Goal: Transaction & Acquisition: Download file/media

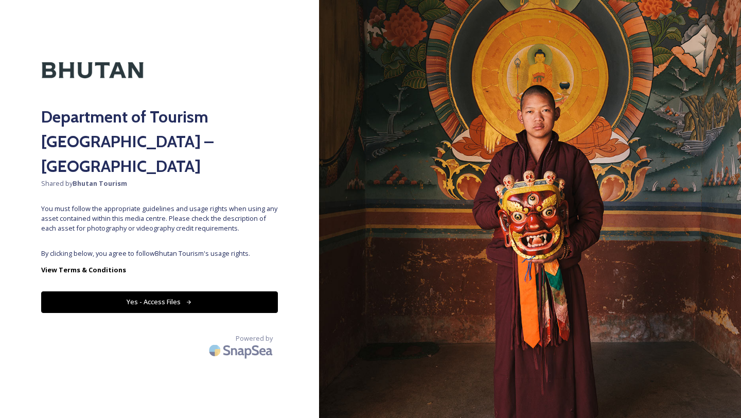
click at [156, 291] on button "Yes - Access Files" at bounding box center [159, 301] width 237 height 21
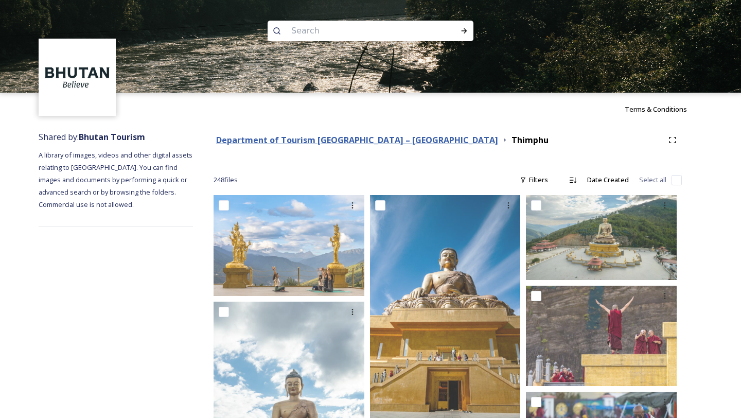
click at [337, 142] on strong "Department of Tourism [GEOGRAPHIC_DATA] – [GEOGRAPHIC_DATA]" at bounding box center [357, 139] width 282 height 11
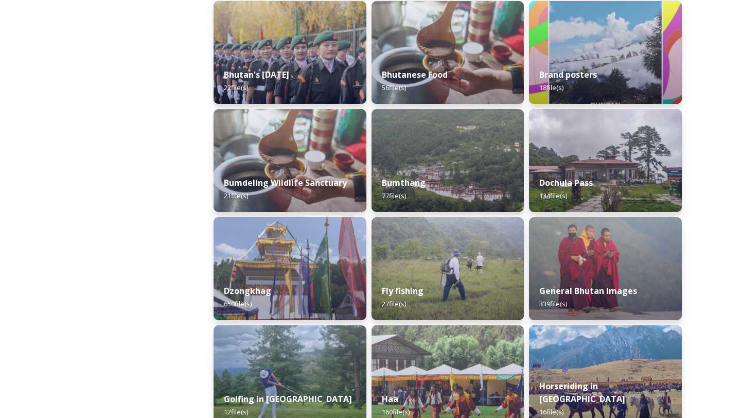
scroll to position [283, 0]
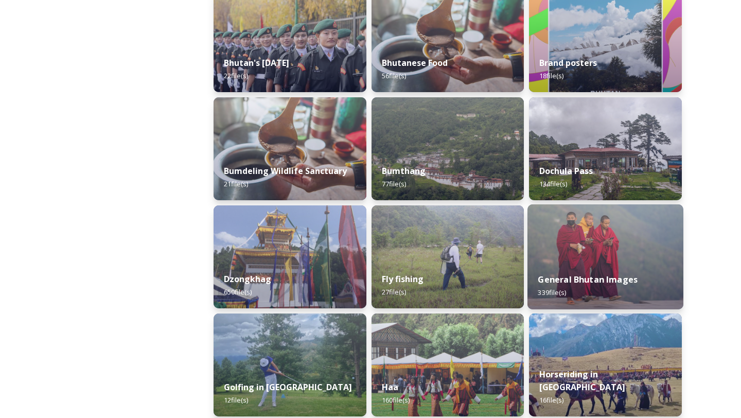
click at [570, 297] on div "General Bhutan Images 339 file(s)" at bounding box center [605, 285] width 156 height 47
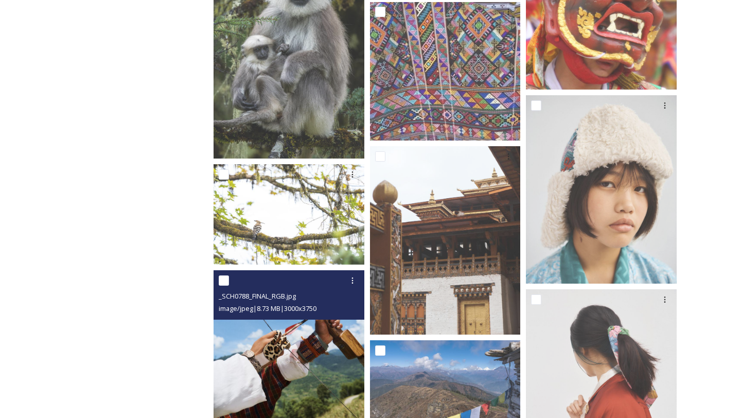
scroll to position [948, 0]
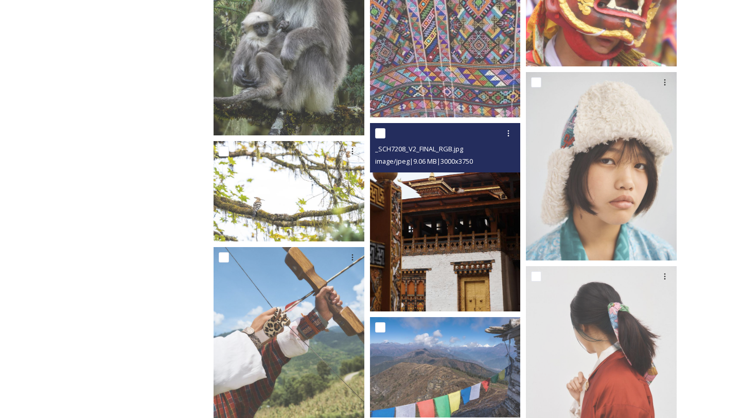
click at [493, 253] on img at bounding box center [445, 217] width 151 height 188
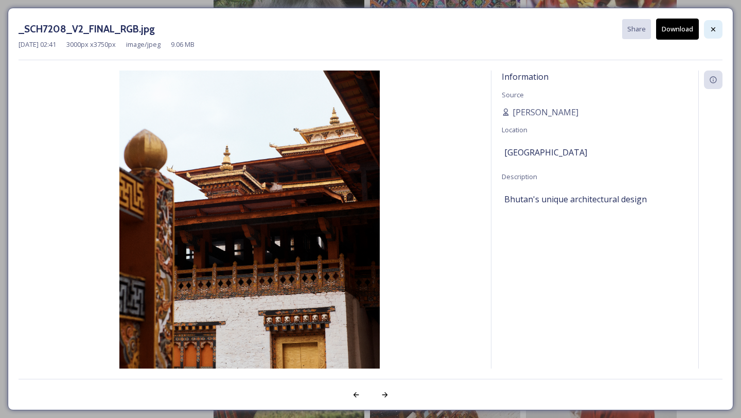
click at [714, 30] on icon at bounding box center [713, 29] width 8 height 8
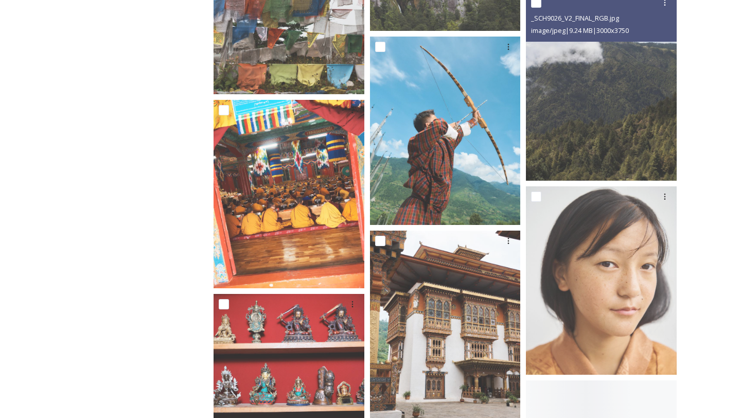
scroll to position [2435, 0]
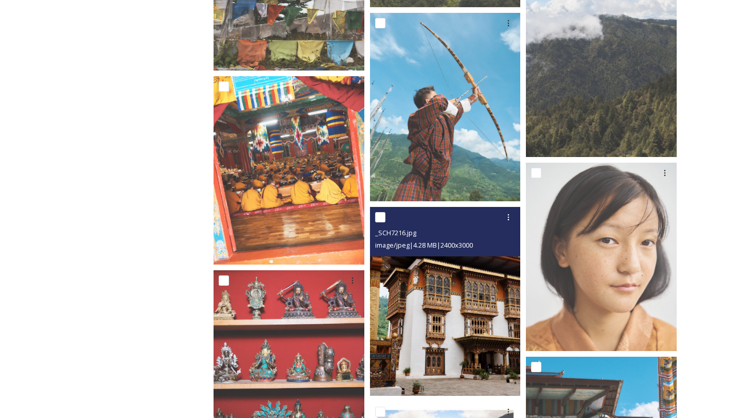
click at [427, 295] on img at bounding box center [445, 301] width 151 height 188
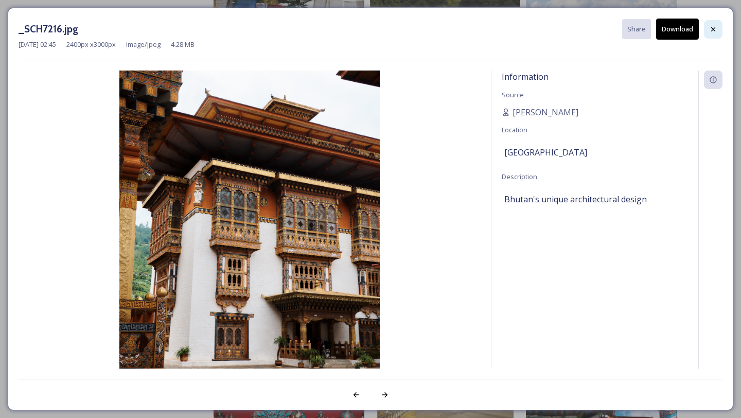
click at [713, 29] on icon at bounding box center [713, 29] width 4 height 4
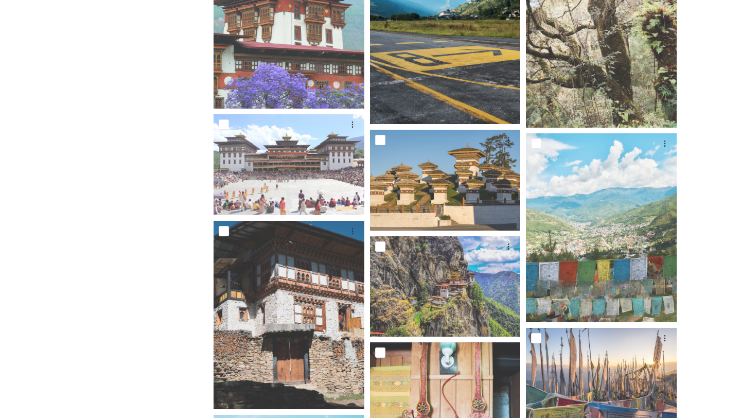
scroll to position [6828, 0]
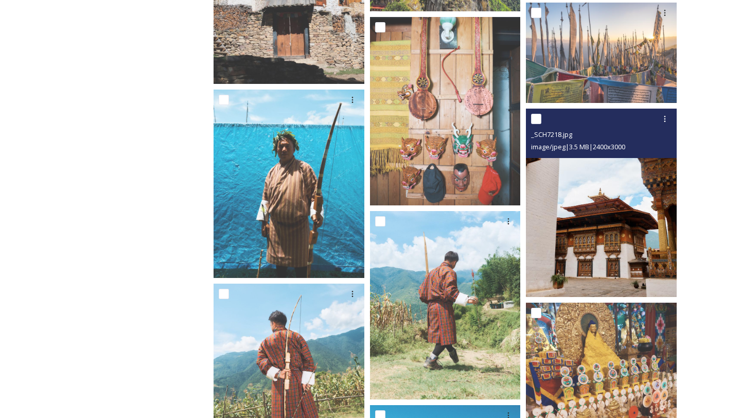
click at [588, 239] on img at bounding box center [601, 203] width 151 height 188
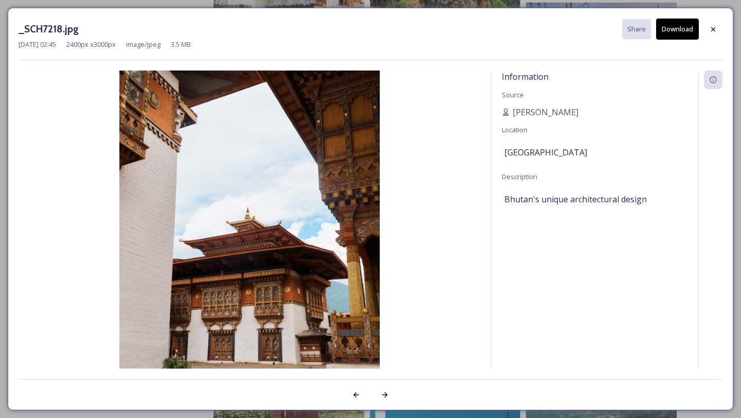
click at [657, 35] on button "Download" at bounding box center [677, 29] width 43 height 21
click at [709, 28] on icon at bounding box center [713, 29] width 8 height 8
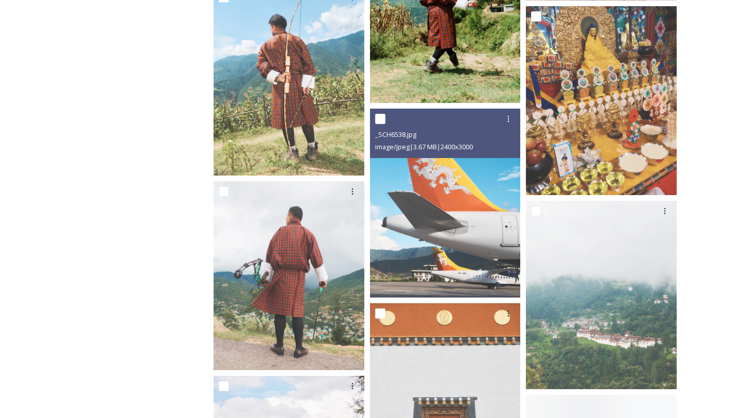
scroll to position [7125, 0]
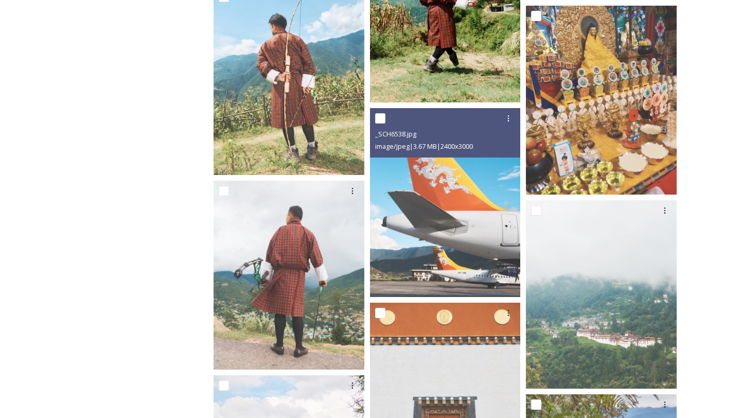
click at [464, 234] on img at bounding box center [445, 202] width 151 height 188
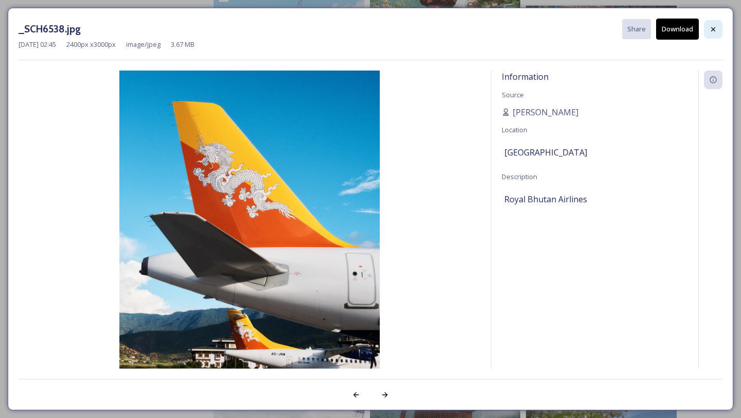
click at [709, 29] on icon at bounding box center [713, 29] width 8 height 8
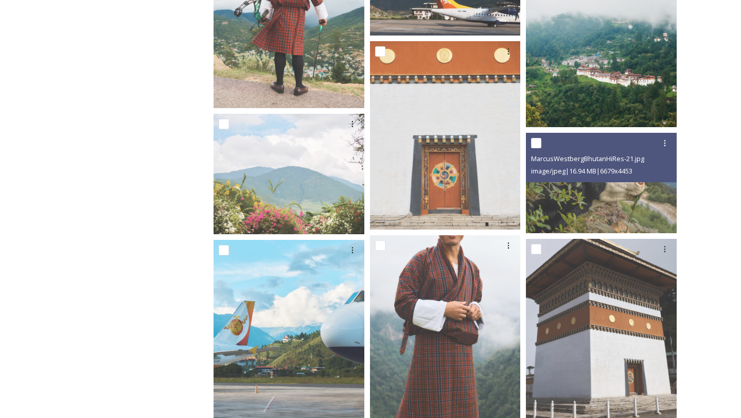
scroll to position [7387, 0]
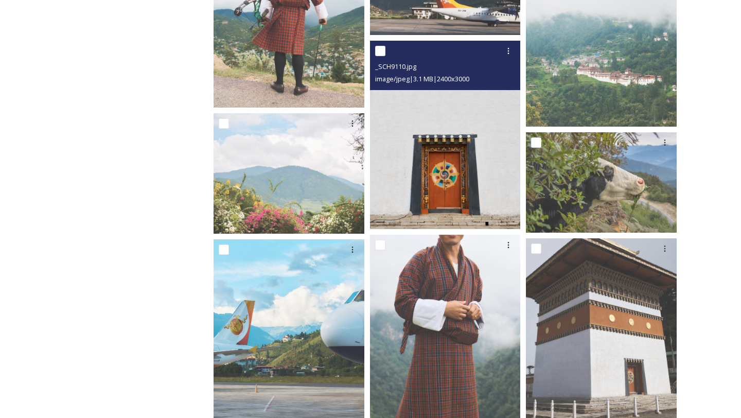
click at [488, 162] on img at bounding box center [445, 135] width 151 height 188
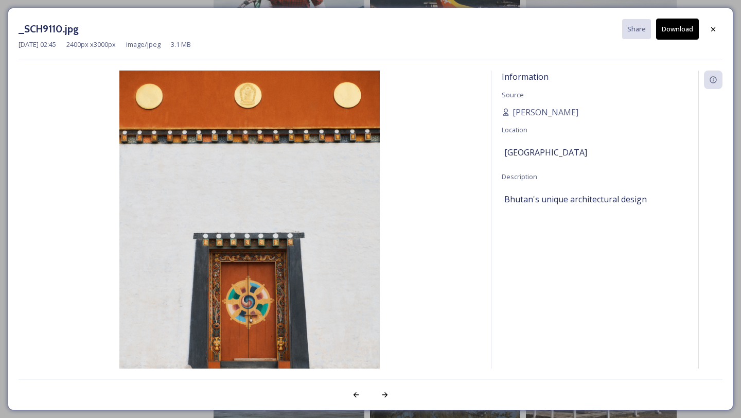
click at [674, 35] on button "Download" at bounding box center [677, 29] width 43 height 21
click at [715, 30] on icon at bounding box center [713, 29] width 8 height 8
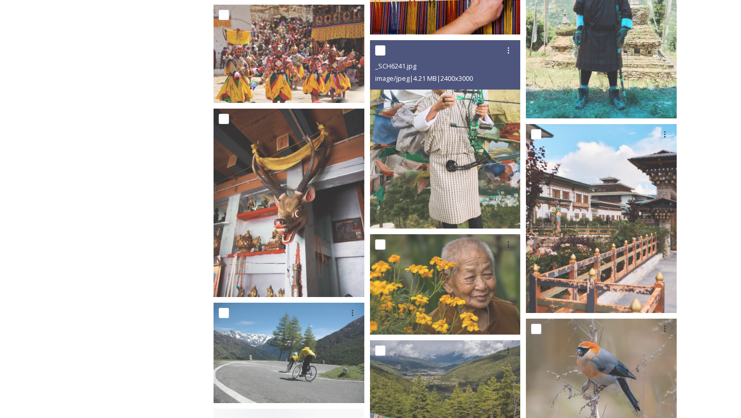
scroll to position [9001, 0]
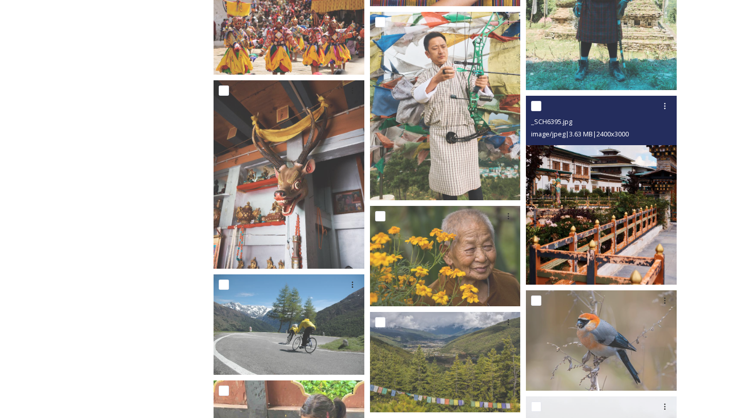
click at [622, 233] on img at bounding box center [601, 190] width 151 height 188
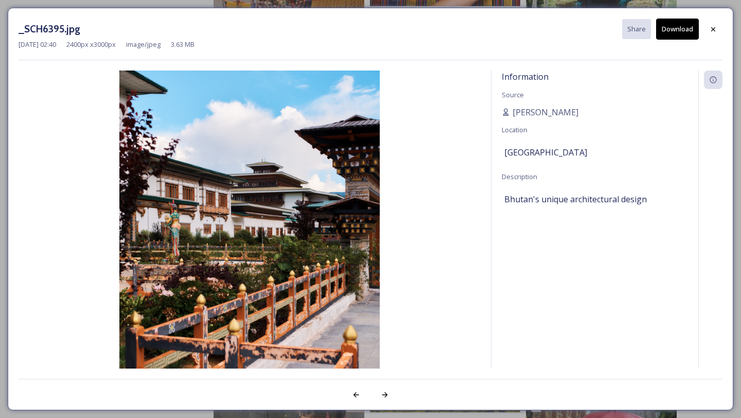
click at [670, 34] on button "Download" at bounding box center [677, 29] width 43 height 21
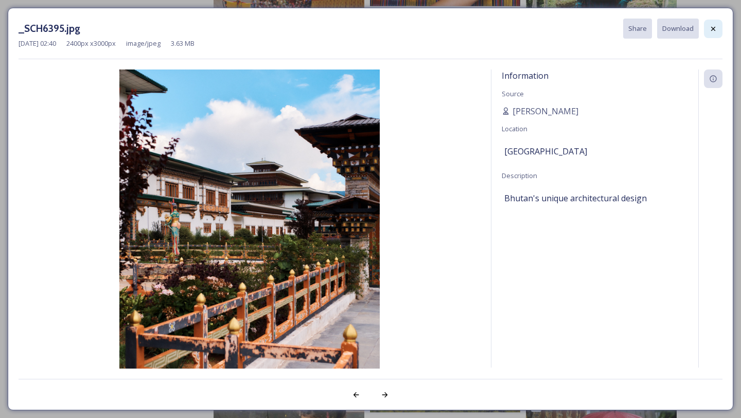
click at [721, 29] on div at bounding box center [713, 29] width 19 height 19
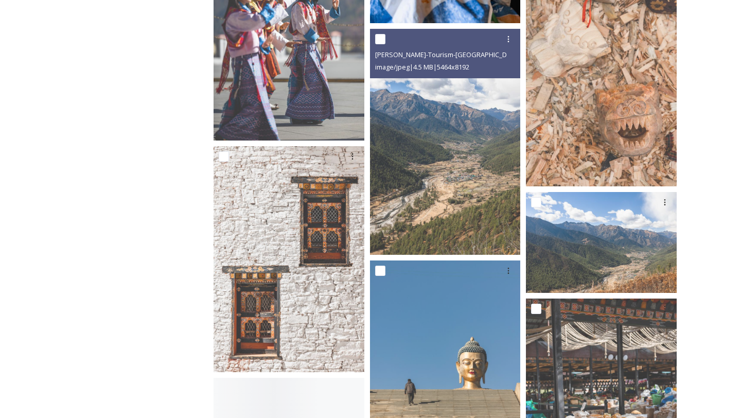
scroll to position [13051, 0]
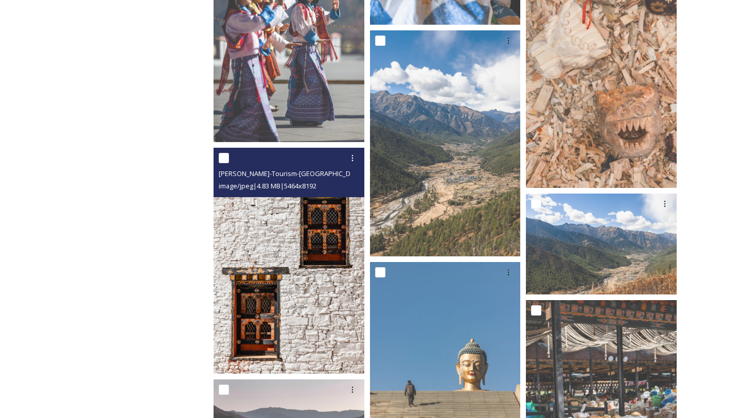
click at [312, 285] on img at bounding box center [288, 261] width 151 height 226
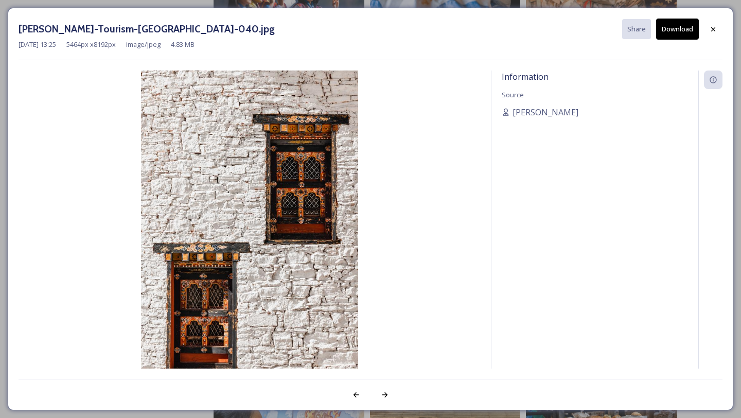
click at [672, 41] on div "[DATE] 13:25 5464 px x 8192 px image/jpeg 4.83 MB" at bounding box center [371, 45] width 704 height 10
click at [672, 38] on button "Download" at bounding box center [677, 29] width 43 height 21
click at [708, 27] on div at bounding box center [713, 29] width 19 height 19
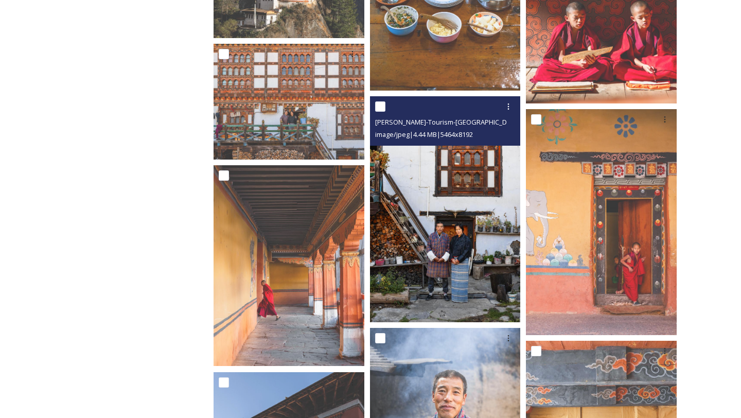
scroll to position [15476, 0]
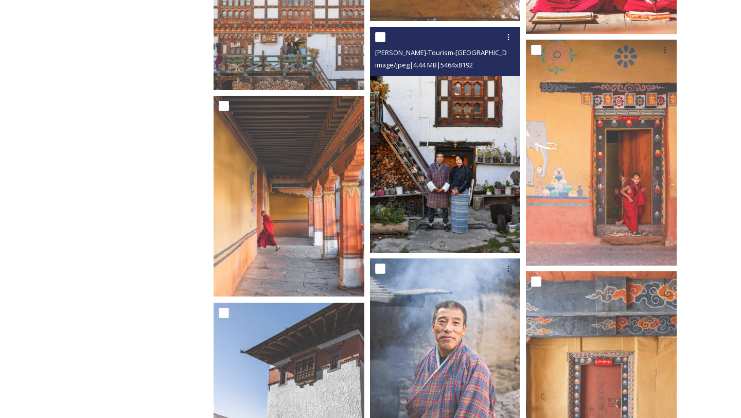
click at [411, 240] on img at bounding box center [445, 140] width 151 height 226
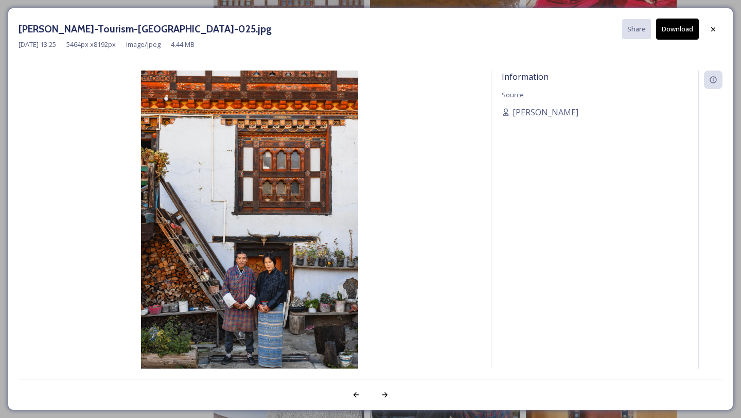
click at [699, 37] on div "[PERSON_NAME]-Tourism-[GEOGRAPHIC_DATA]-025.jpg Share Download" at bounding box center [371, 29] width 704 height 21
click at [711, 31] on icon at bounding box center [713, 29] width 8 height 8
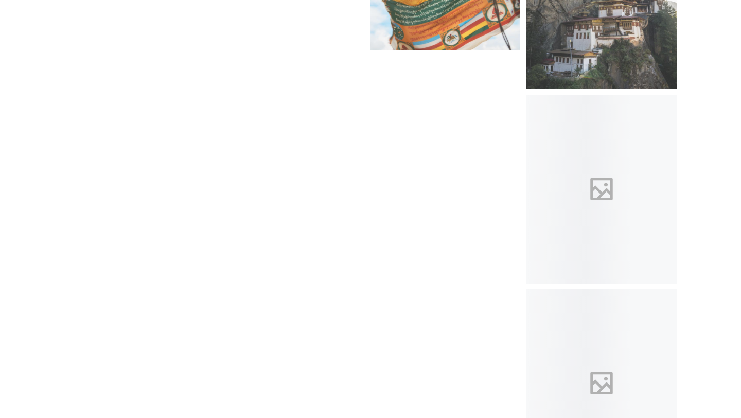
scroll to position [19008, 0]
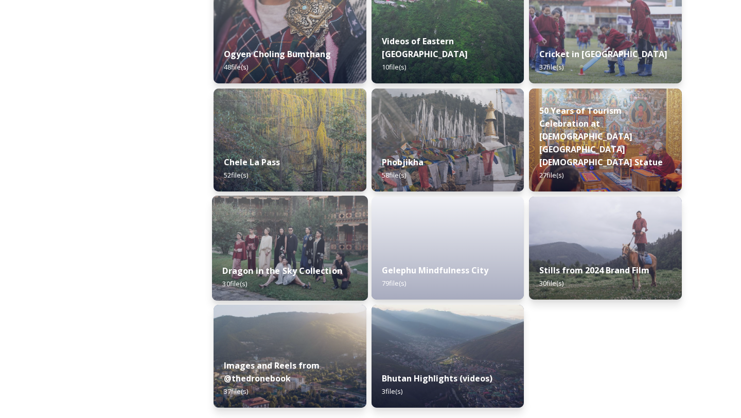
scroll to position [1417, 0]
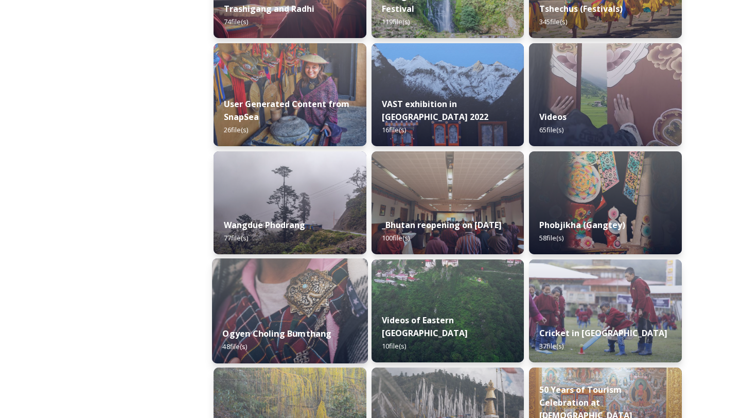
click at [276, 321] on div "Ogyen Choling Bumthang 48 file(s)" at bounding box center [290, 339] width 156 height 47
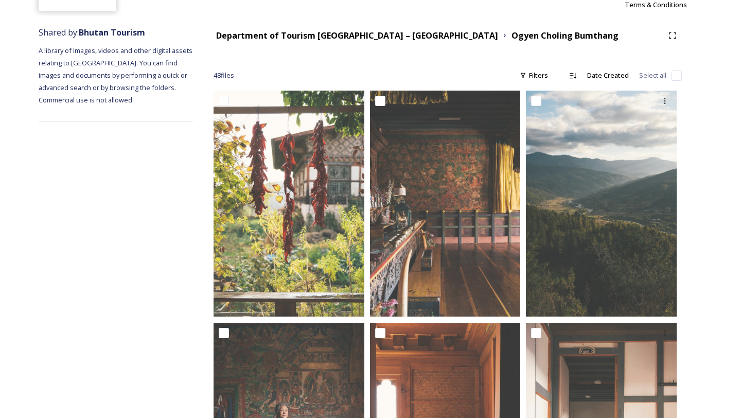
scroll to position [70, 0]
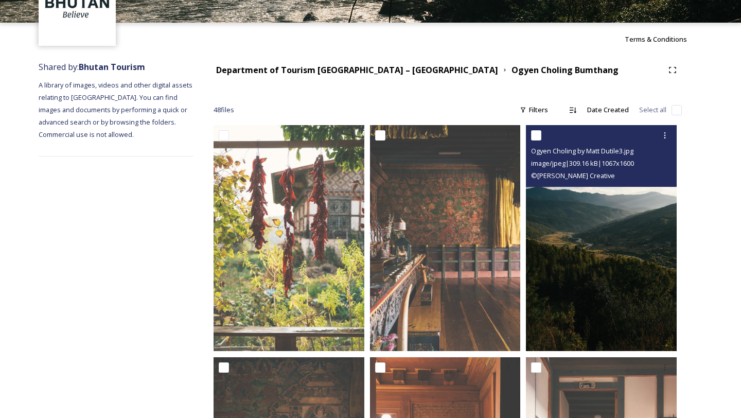
click at [596, 295] on img at bounding box center [601, 238] width 151 height 226
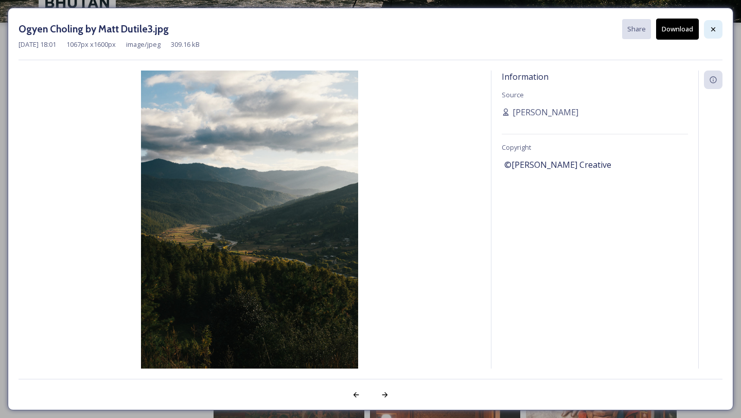
click at [721, 28] on div at bounding box center [713, 29] width 19 height 19
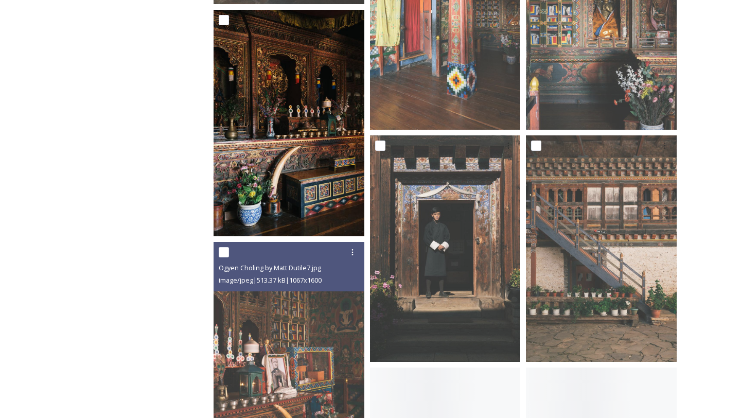
scroll to position [1474, 0]
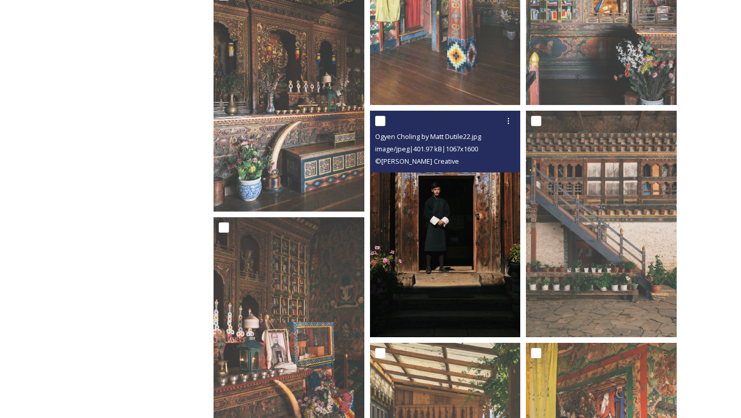
click at [434, 257] on img at bounding box center [445, 224] width 151 height 226
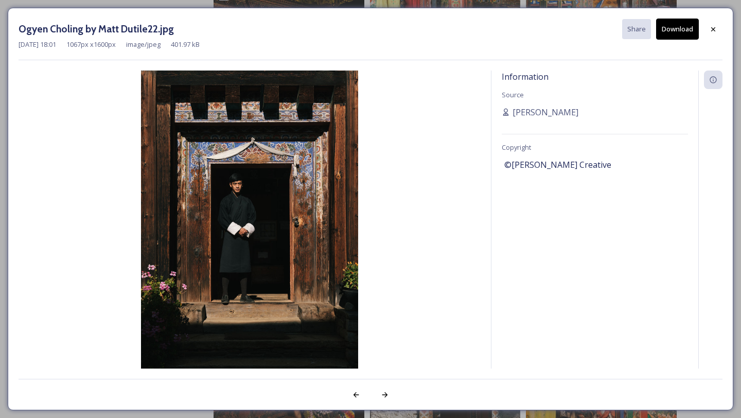
click at [684, 37] on button "Download" at bounding box center [677, 29] width 43 height 21
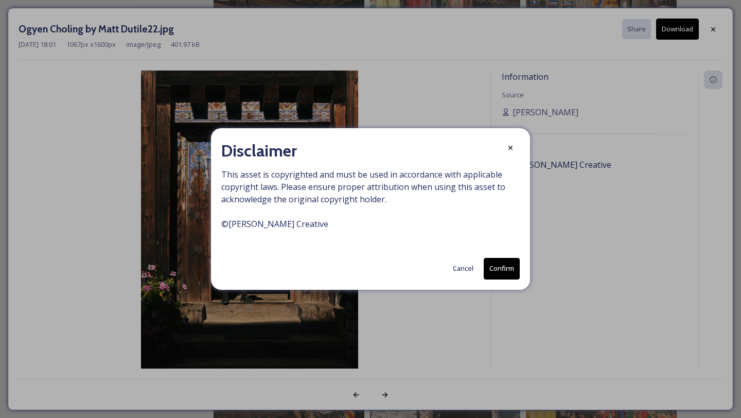
click at [512, 266] on button "Confirm" at bounding box center [501, 268] width 36 height 21
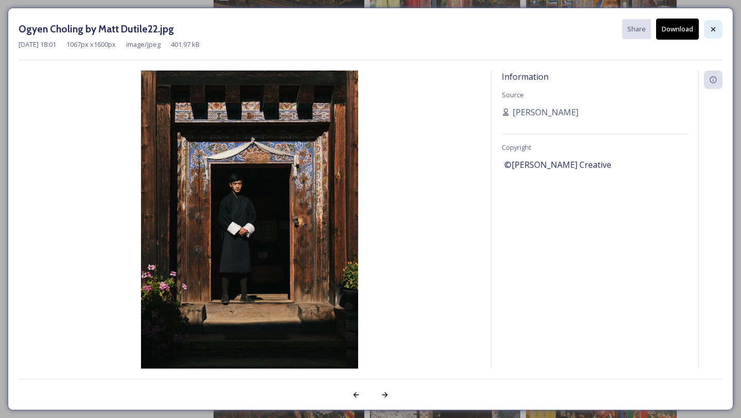
click at [719, 31] on div at bounding box center [713, 29] width 19 height 19
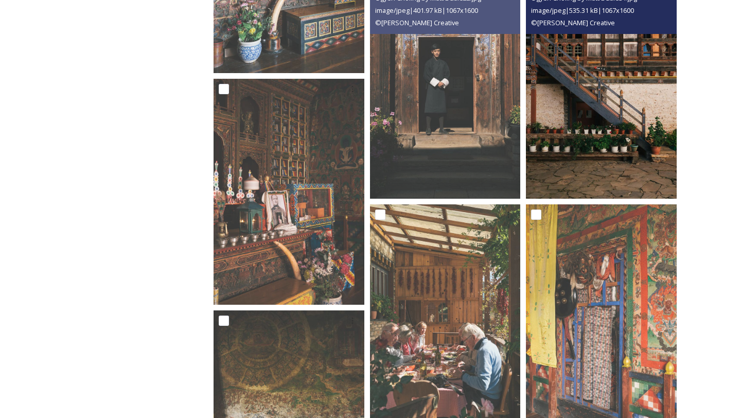
scroll to position [1626, 0]
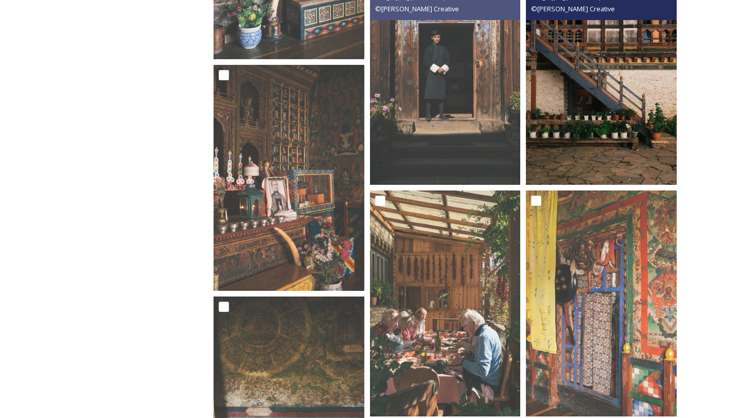
click at [601, 100] on img at bounding box center [601, 71] width 151 height 226
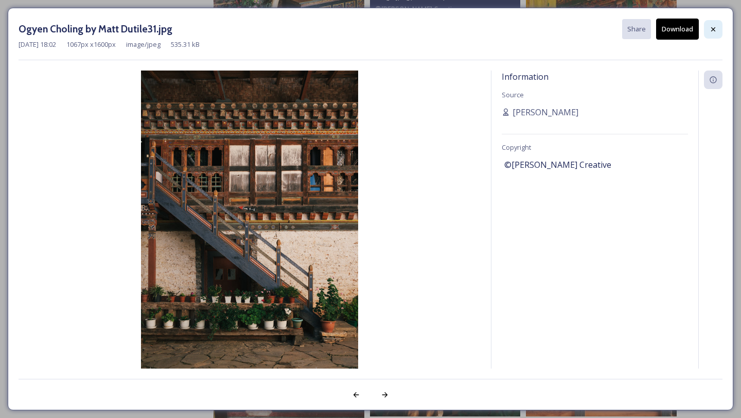
click at [718, 29] on div at bounding box center [713, 29] width 19 height 19
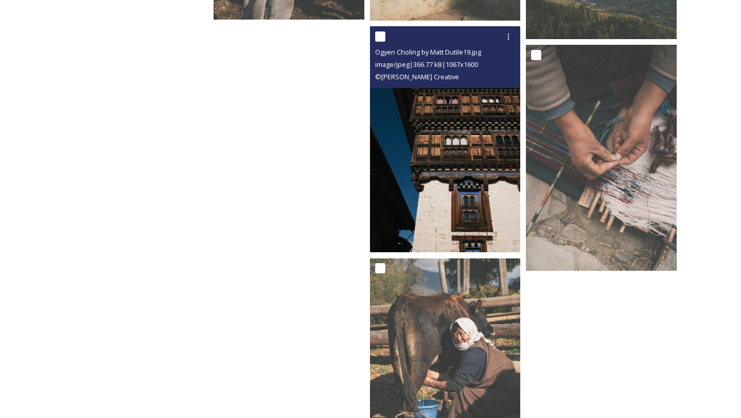
scroll to position [3463, 0]
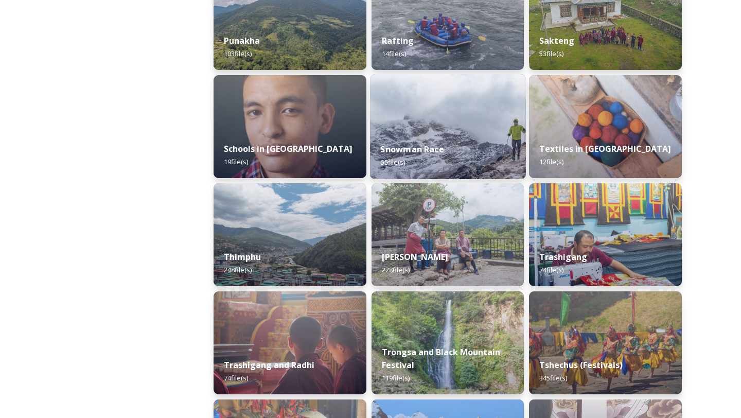
scroll to position [1064, 0]
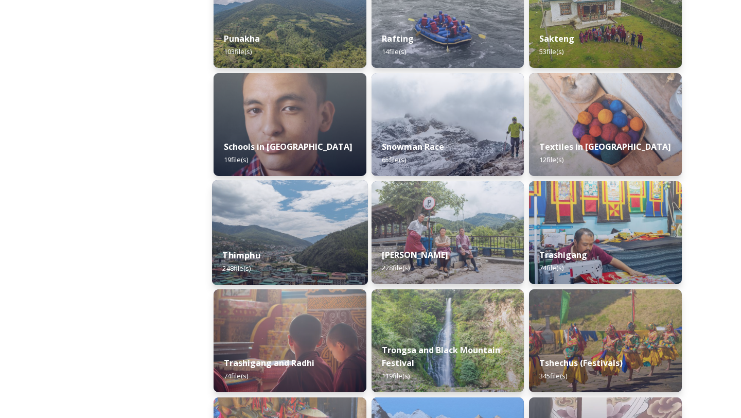
click at [325, 257] on div "Thimphu 248 file(s)" at bounding box center [290, 261] width 156 height 47
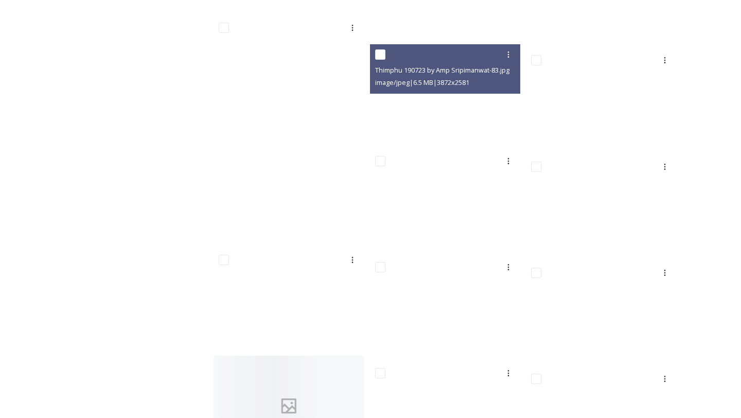
scroll to position [6445, 0]
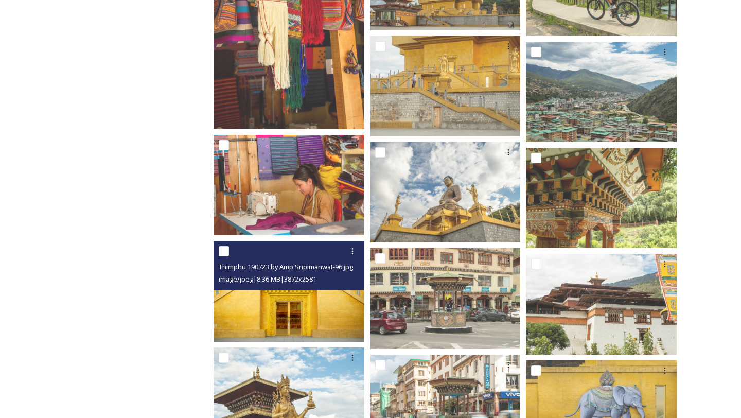
click at [308, 309] on img at bounding box center [288, 291] width 151 height 100
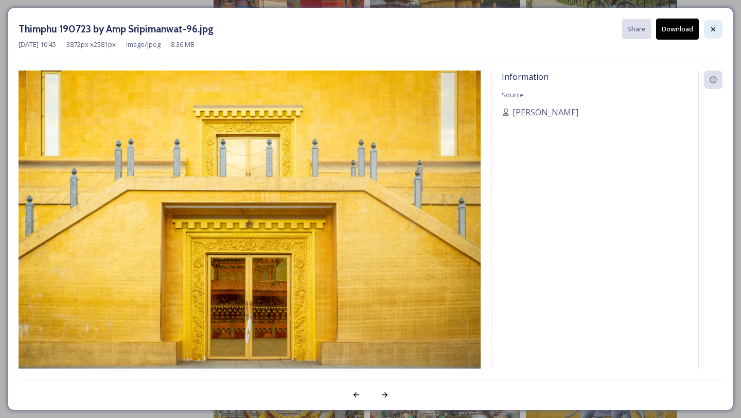
click at [719, 23] on div at bounding box center [713, 29] width 19 height 19
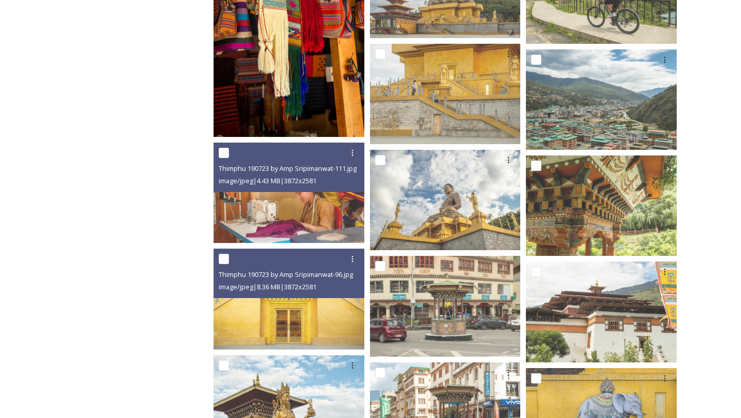
scroll to position [6437, 0]
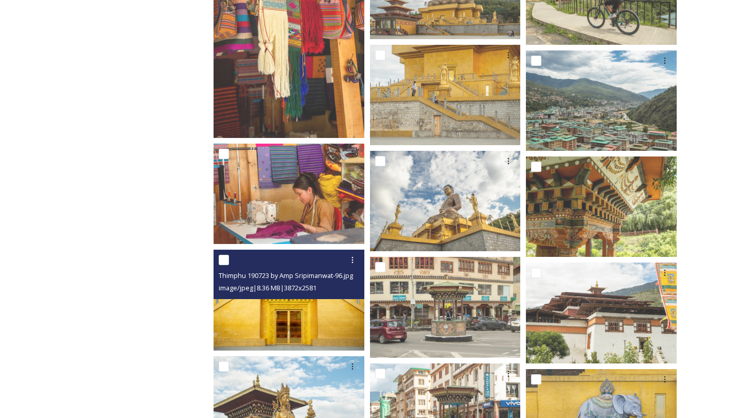
click at [326, 335] on img at bounding box center [288, 299] width 151 height 100
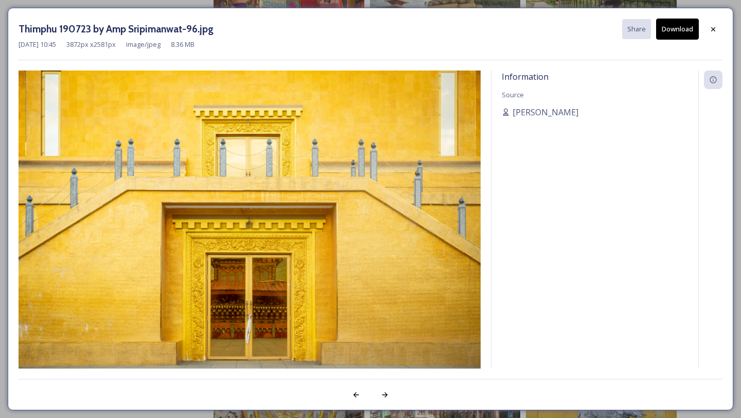
click at [709, 18] on div "Thimphu 190723 by Amp Sripimanwat-96.jpg Share Download [DATE] 10:45 3872 px x …" at bounding box center [370, 209] width 725 height 402
click at [709, 26] on icon at bounding box center [713, 29] width 8 height 8
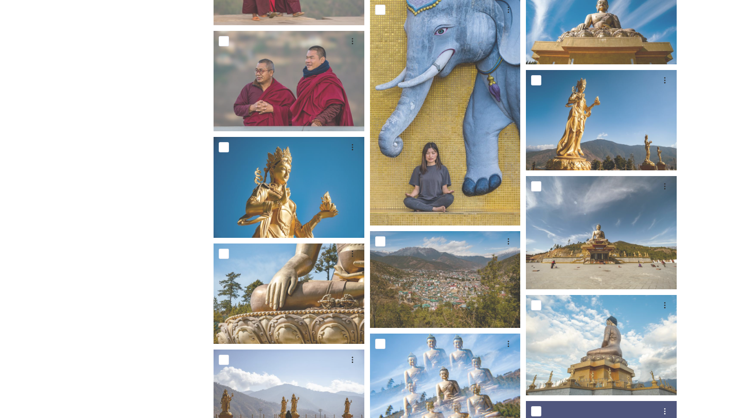
scroll to position [4342, 0]
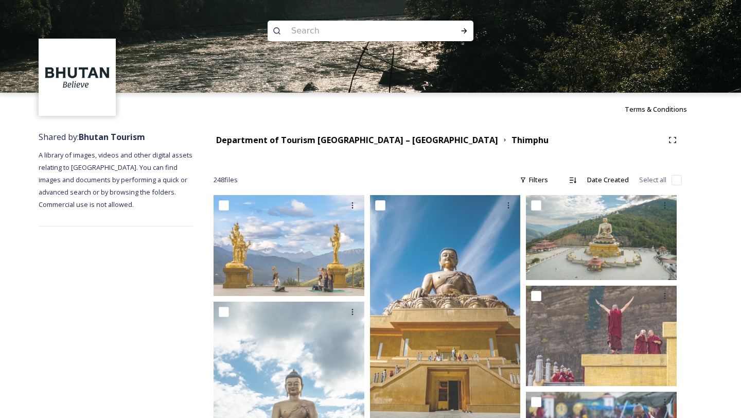
click at [322, 35] on input at bounding box center [356, 31] width 141 height 23
type input "doors"
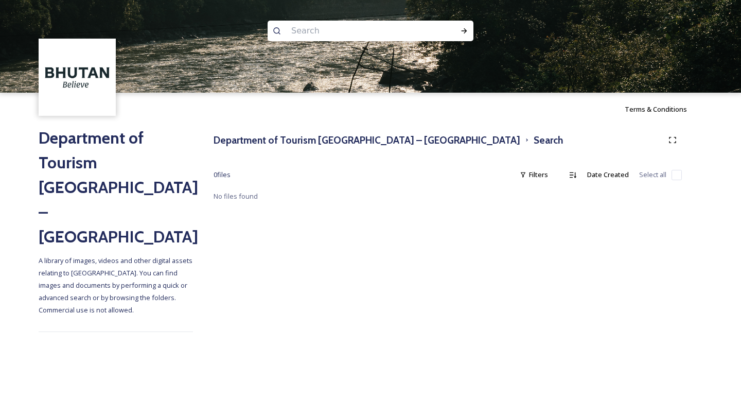
click at [264, 148] on div "Department of Tourism [GEOGRAPHIC_DATA] – Brand Centre Search" at bounding box center [447, 140] width 468 height 19
click at [264, 133] on h3 "Department of Tourism [GEOGRAPHIC_DATA] – [GEOGRAPHIC_DATA]" at bounding box center [366, 140] width 307 height 15
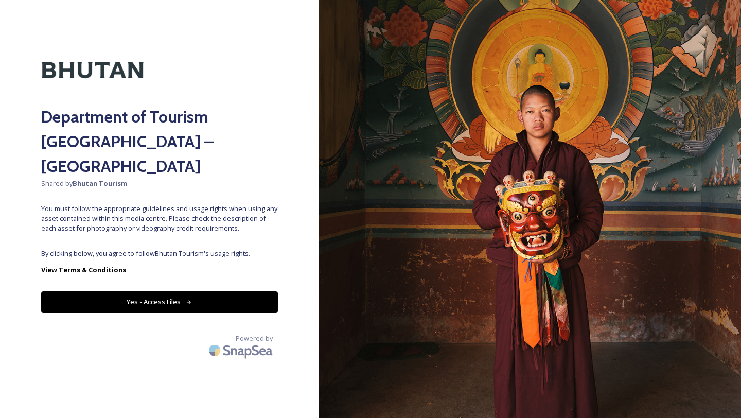
click at [218, 291] on button "Yes - Access Files" at bounding box center [159, 301] width 237 height 21
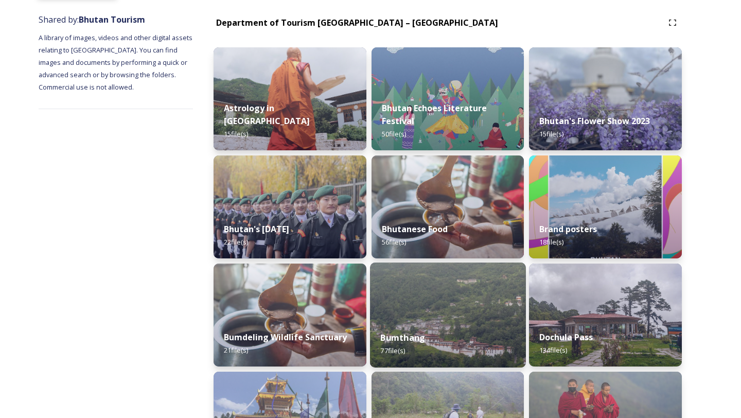
scroll to position [326, 0]
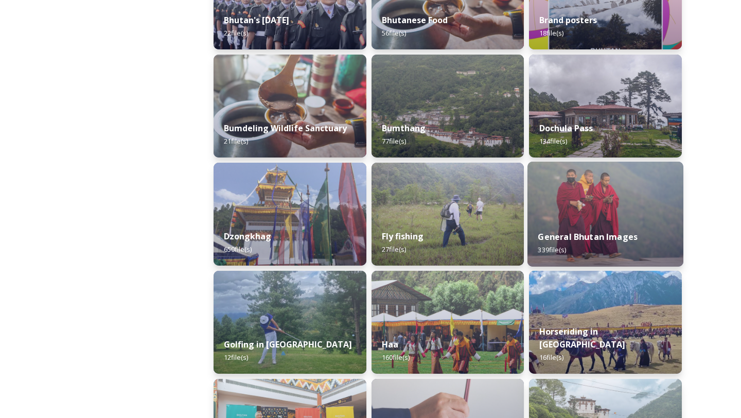
click at [583, 264] on div "General Bhutan Images 339 file(s)" at bounding box center [605, 243] width 156 height 47
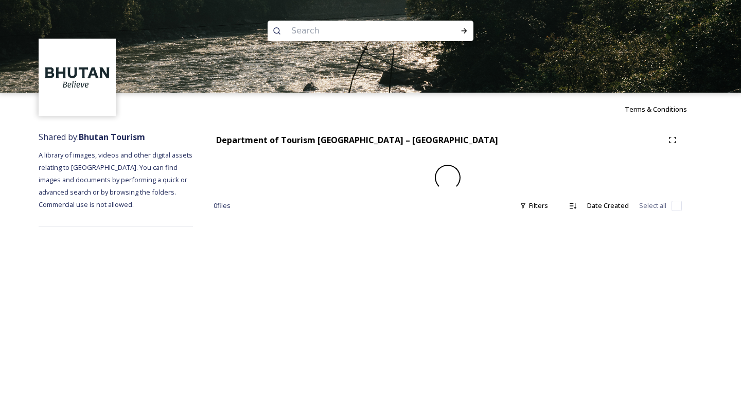
click at [583, 264] on div "Terms & Conditions Shared by: Bhutan Tourism A library of images, videos and ot…" at bounding box center [370, 209] width 741 height 418
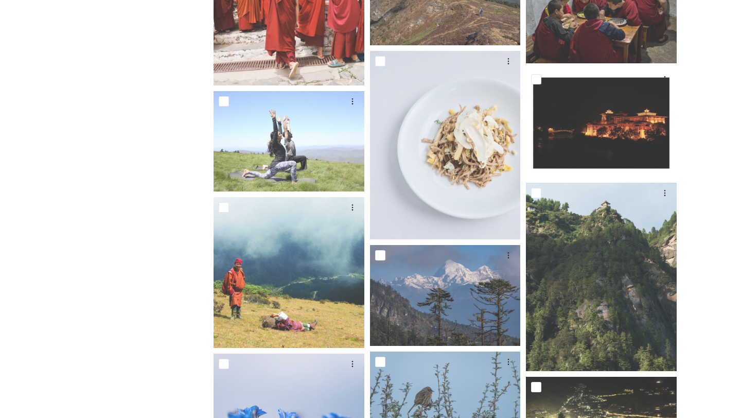
scroll to position [4327, 0]
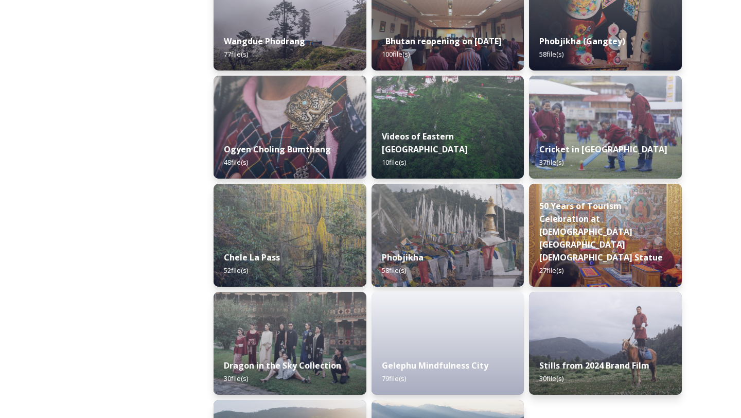
scroll to position [1601, 0]
click at [597, 328] on img at bounding box center [605, 343] width 156 height 105
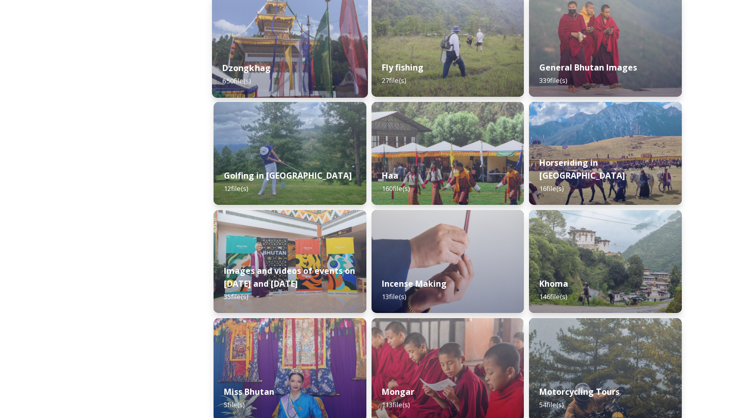
scroll to position [840, 0]
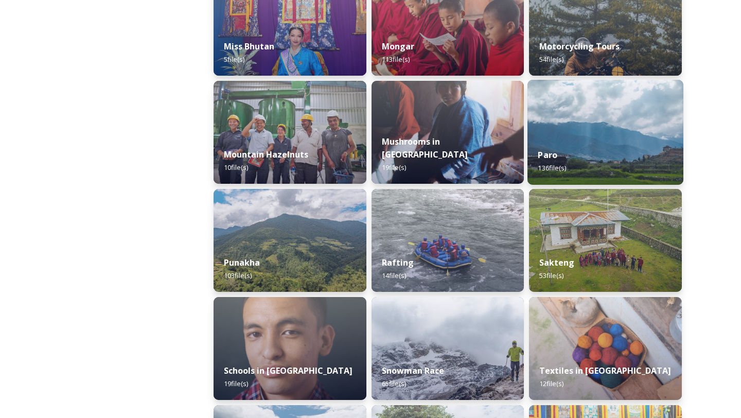
click at [572, 142] on div "Paro 136 file(s)" at bounding box center [605, 161] width 156 height 47
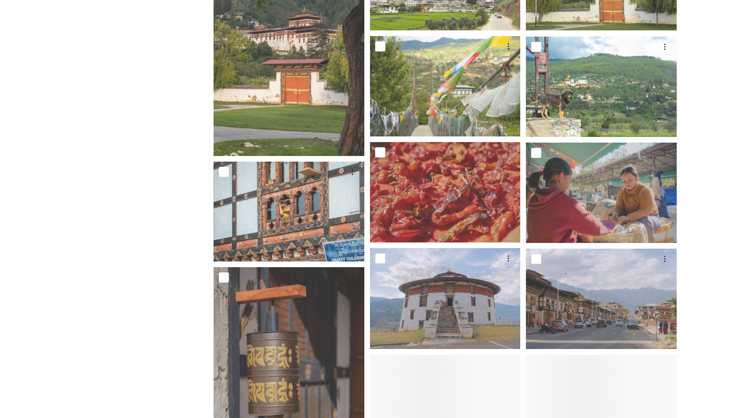
scroll to position [3234, 0]
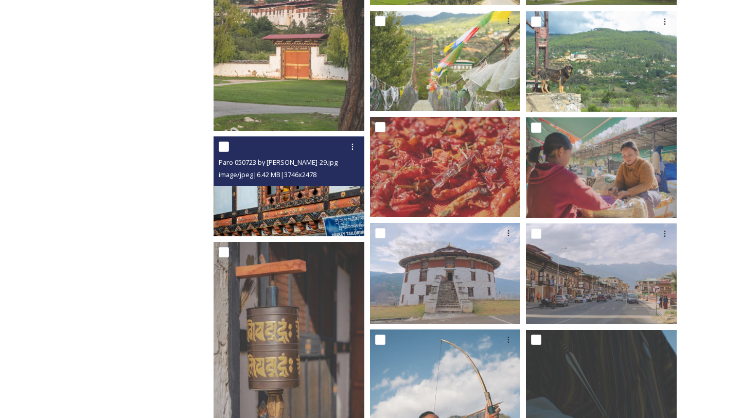
click at [258, 203] on img at bounding box center [288, 186] width 151 height 100
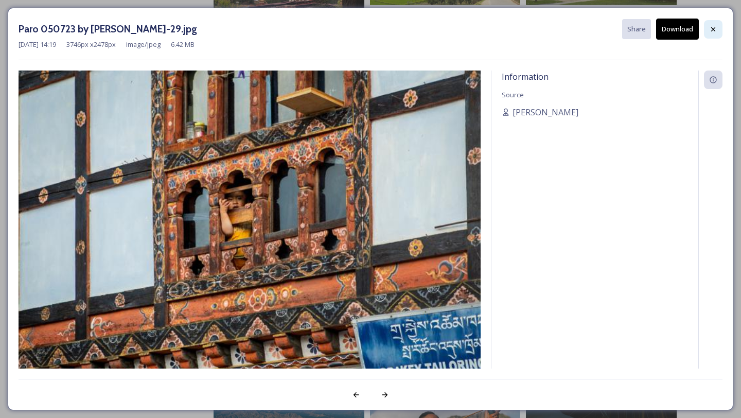
click at [715, 33] on div at bounding box center [713, 29] width 19 height 19
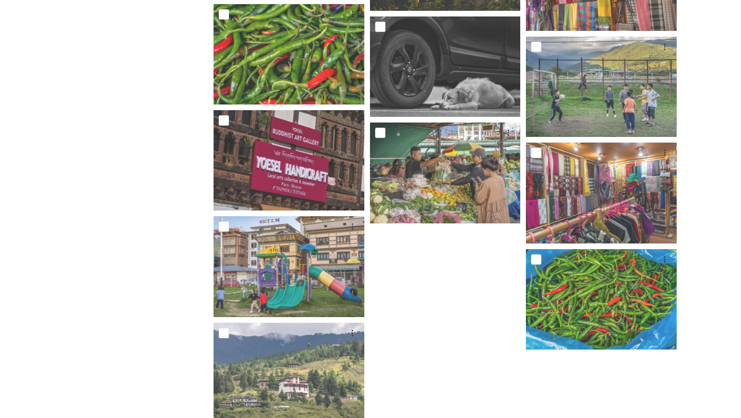
scroll to position [5774, 0]
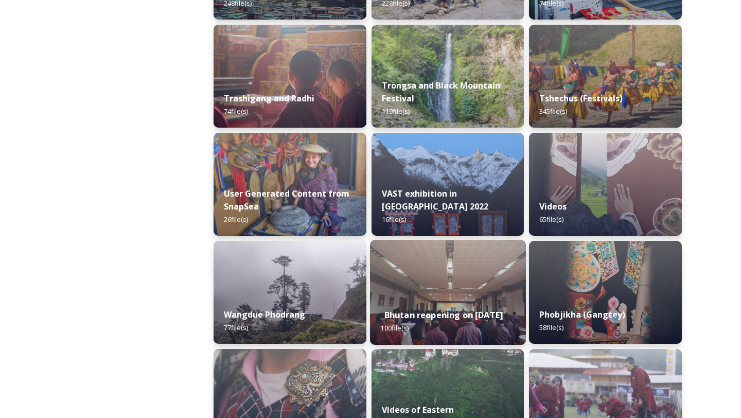
scroll to position [1370, 0]
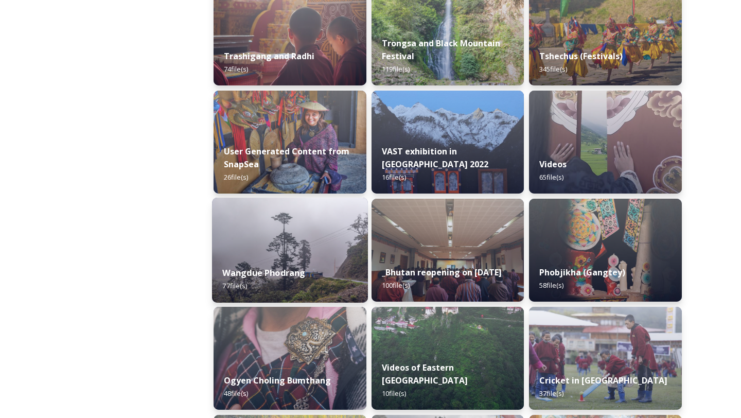
click at [348, 264] on div "Wangdue Phodrang 77 file(s)" at bounding box center [290, 279] width 156 height 47
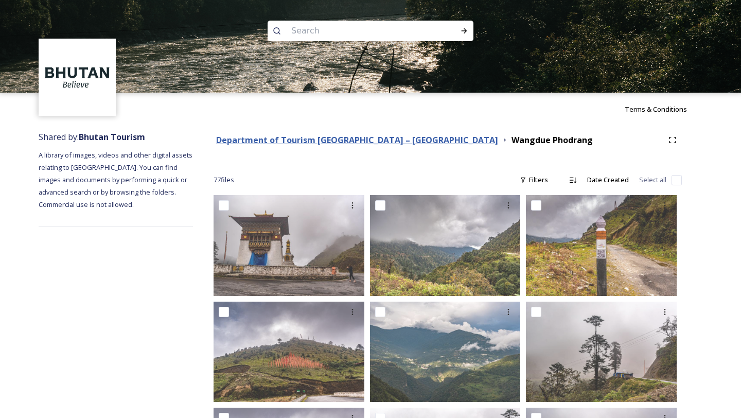
click at [322, 138] on strong "Department of Tourism [GEOGRAPHIC_DATA] – [GEOGRAPHIC_DATA]" at bounding box center [357, 139] width 282 height 11
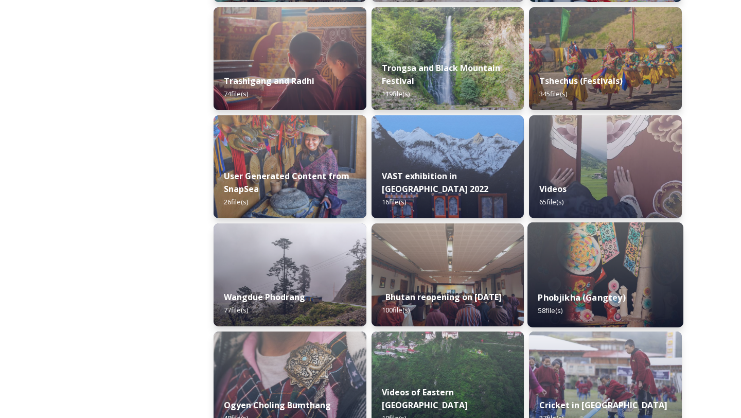
scroll to position [1346, 0]
click at [570, 253] on img at bounding box center [605, 274] width 156 height 105
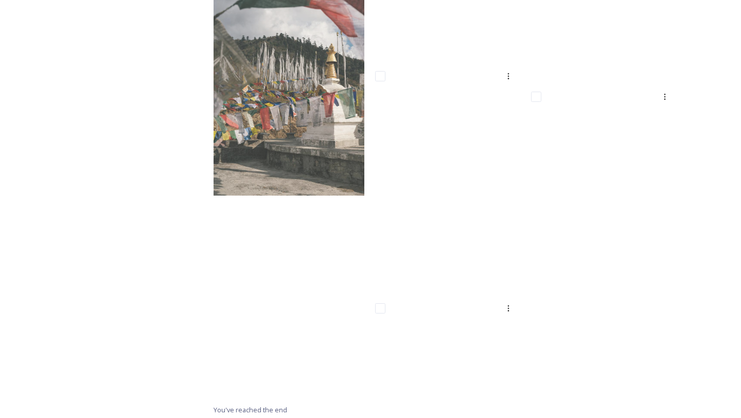
scroll to position [2904, 0]
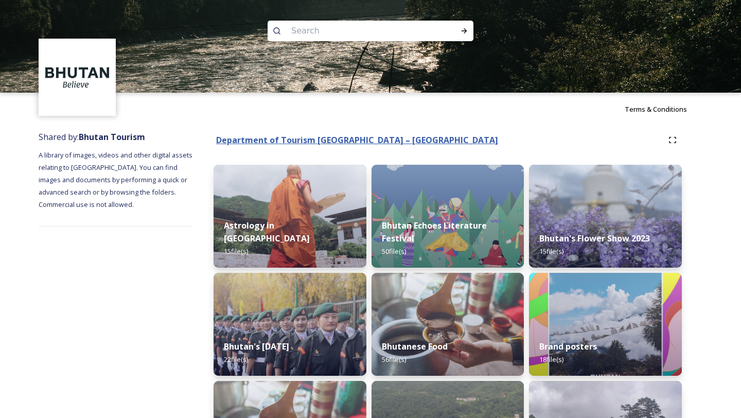
click at [317, 143] on strong "Department of Tourism [GEOGRAPHIC_DATA] – [GEOGRAPHIC_DATA]" at bounding box center [357, 139] width 282 height 11
click at [317, 140] on strong "Department of Tourism [GEOGRAPHIC_DATA] – [GEOGRAPHIC_DATA]" at bounding box center [357, 139] width 282 height 11
click at [322, 132] on div "Department of Tourism [GEOGRAPHIC_DATA] – [GEOGRAPHIC_DATA]" at bounding box center [447, 140] width 468 height 19
click at [311, 143] on strong "Department of Tourism [GEOGRAPHIC_DATA] – [GEOGRAPHIC_DATA]" at bounding box center [357, 139] width 282 height 11
click at [333, 27] on input at bounding box center [356, 31] width 141 height 23
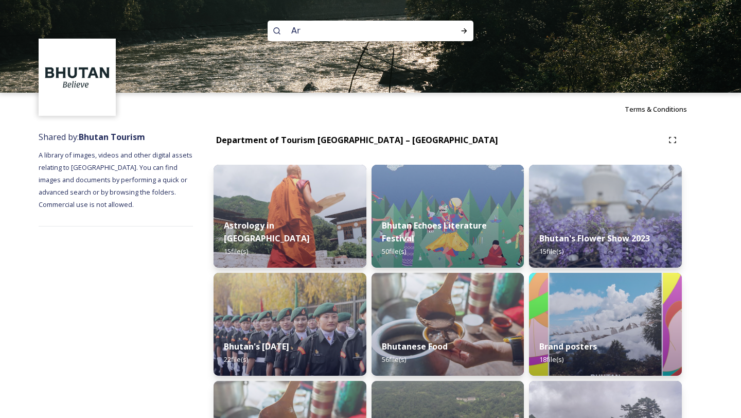
drag, startPoint x: 310, startPoint y: 28, endPoint x: 256, endPoint y: 28, distance: 54.0
click at [256, 28] on div "Ar" at bounding box center [370, 46] width 741 height 93
paste input "chitecture"
type input "Architecture"
click at [465, 32] on icon at bounding box center [464, 31] width 8 height 8
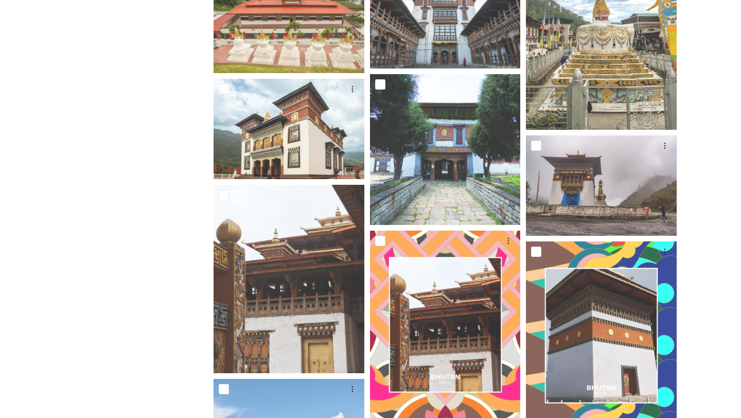
scroll to position [734, 0]
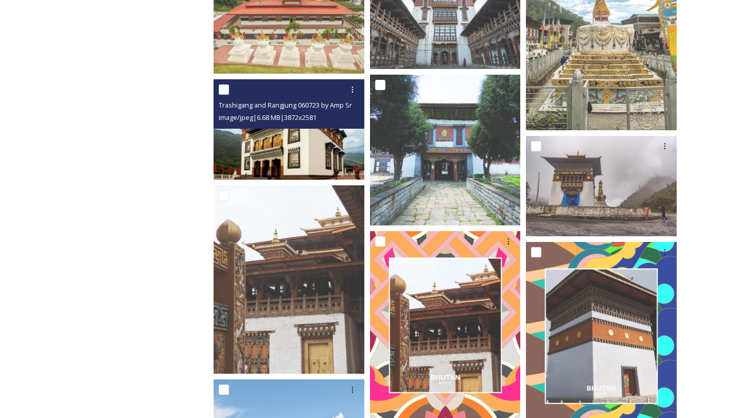
click at [259, 150] on img at bounding box center [288, 129] width 151 height 100
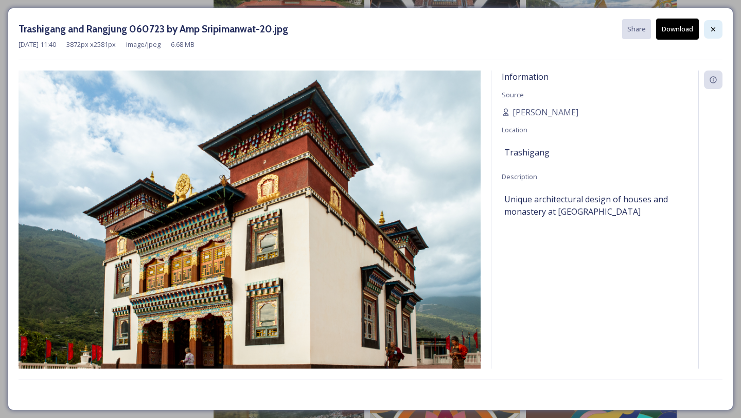
click at [713, 37] on div at bounding box center [713, 29] width 19 height 19
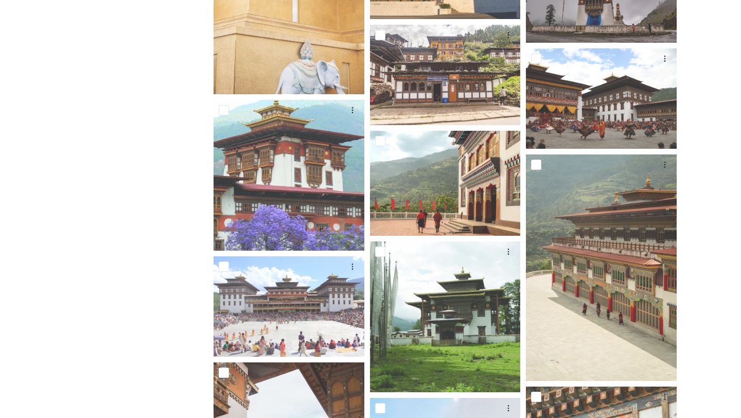
scroll to position [1985, 0]
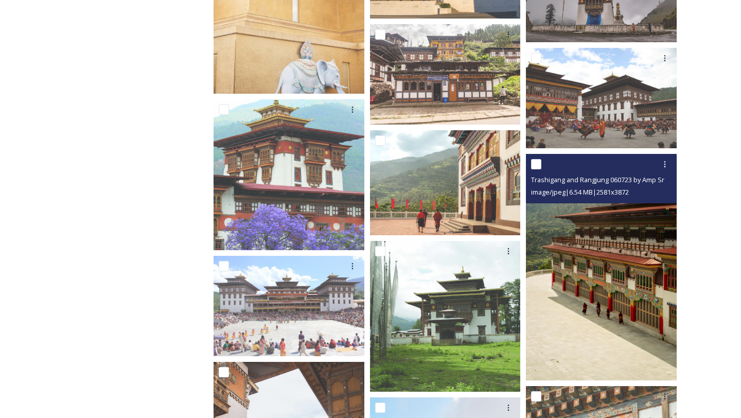
click at [559, 344] on img at bounding box center [601, 267] width 151 height 226
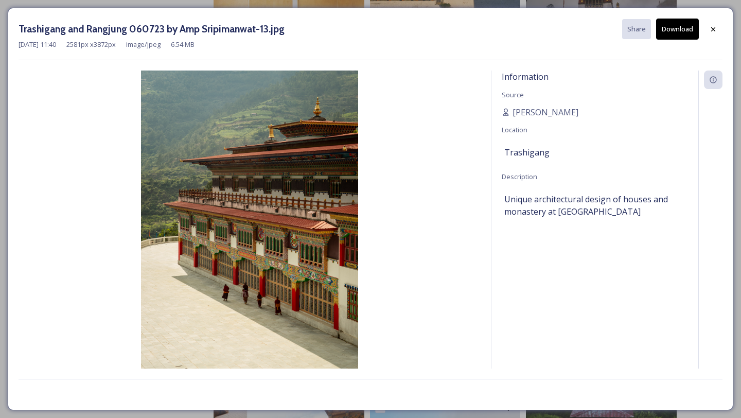
click at [672, 34] on button "Download" at bounding box center [677, 29] width 43 height 21
click at [710, 33] on div at bounding box center [713, 29] width 19 height 19
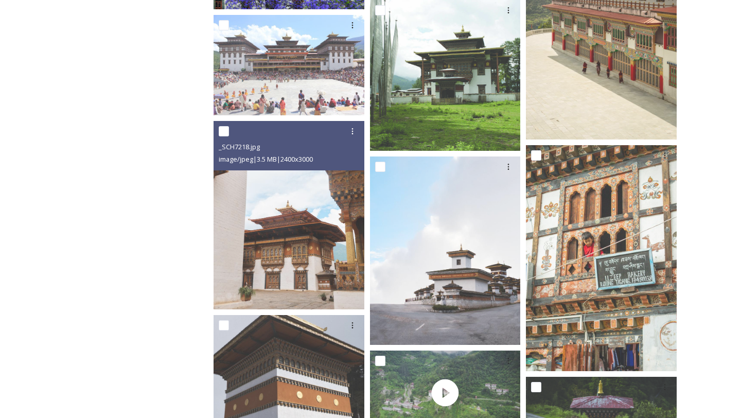
scroll to position [2228, 0]
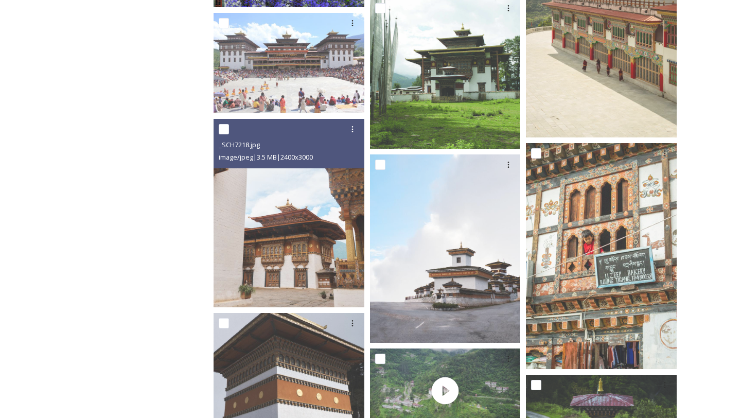
click at [331, 209] on img at bounding box center [288, 213] width 151 height 188
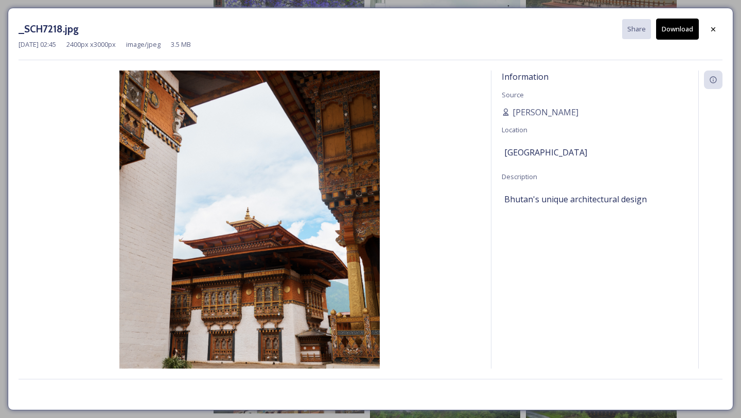
click at [709, 45] on div "[DATE] 02:45 2400 px x 3000 px image/jpeg 3.5 MB" at bounding box center [371, 45] width 704 height 10
click at [709, 31] on icon at bounding box center [713, 29] width 8 height 8
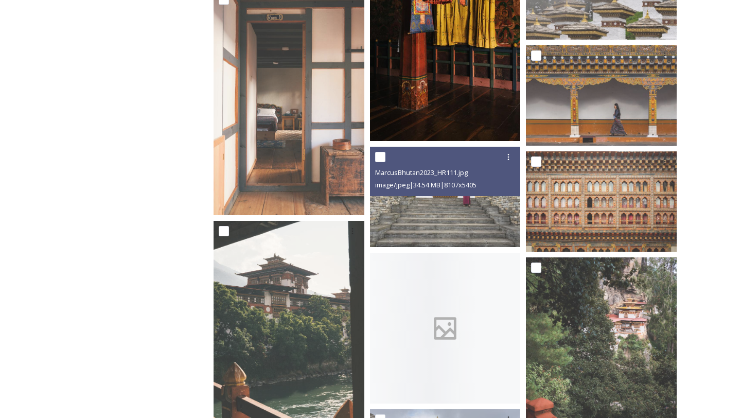
scroll to position [3684, 0]
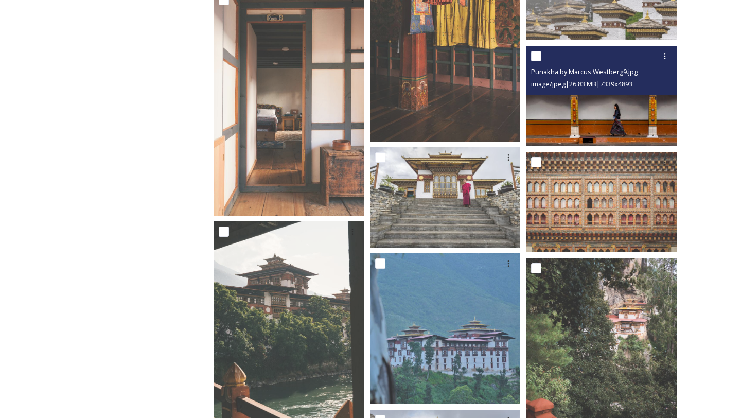
click at [613, 93] on div "Punakha by Marcus Westberg9.jpg image/jpeg | 26.83 MB | 7339 x 4893" at bounding box center [601, 70] width 151 height 49
click at [583, 114] on img at bounding box center [601, 96] width 151 height 100
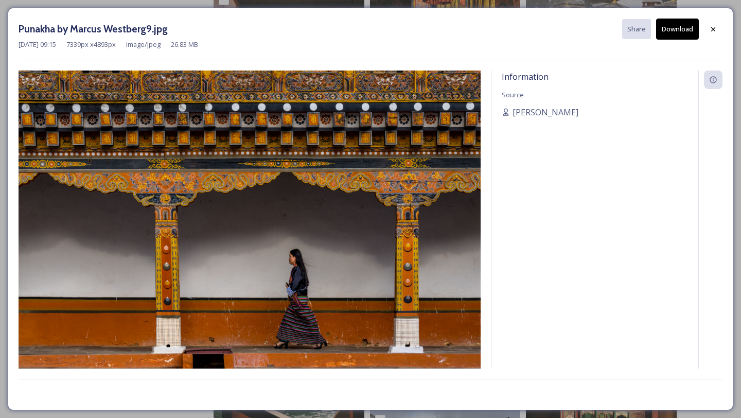
click at [658, 29] on button "Download" at bounding box center [677, 29] width 43 height 21
click at [712, 25] on icon at bounding box center [713, 29] width 8 height 8
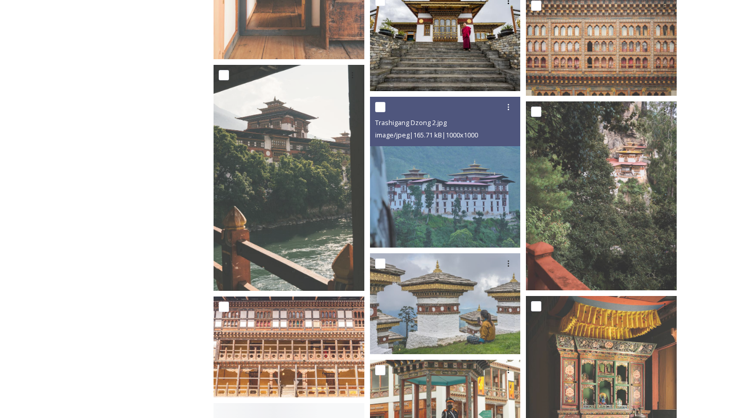
scroll to position [3840, 0]
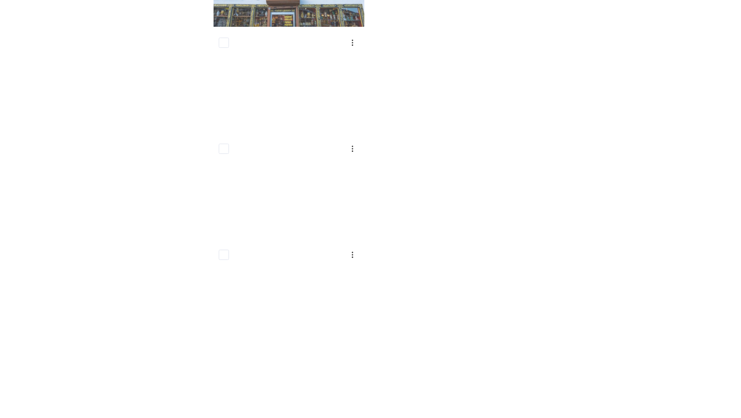
scroll to position [9884, 0]
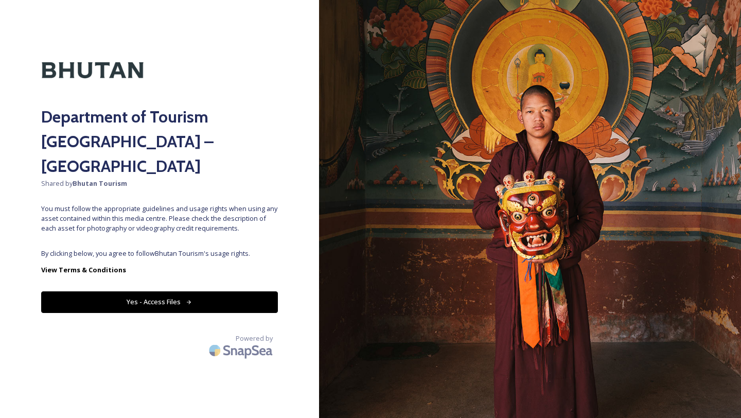
click at [167, 261] on div "Department of Tourism [GEOGRAPHIC_DATA] – Brand Centre Shared by Bhutan Tourism…" at bounding box center [159, 208] width 319 height 335
click at [167, 291] on button "Yes - Access Files" at bounding box center [159, 301] width 237 height 21
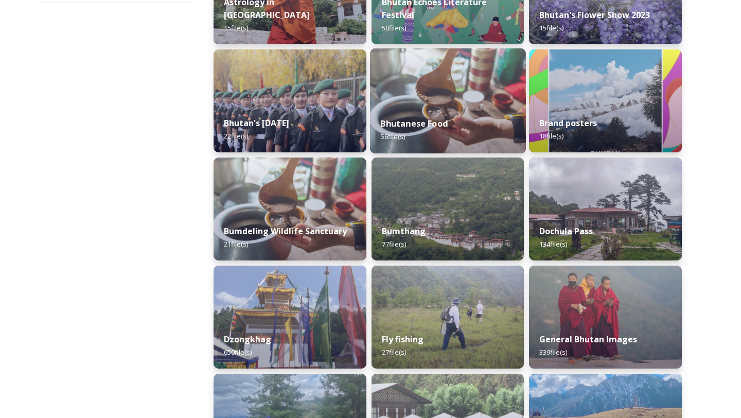
scroll to position [234, 0]
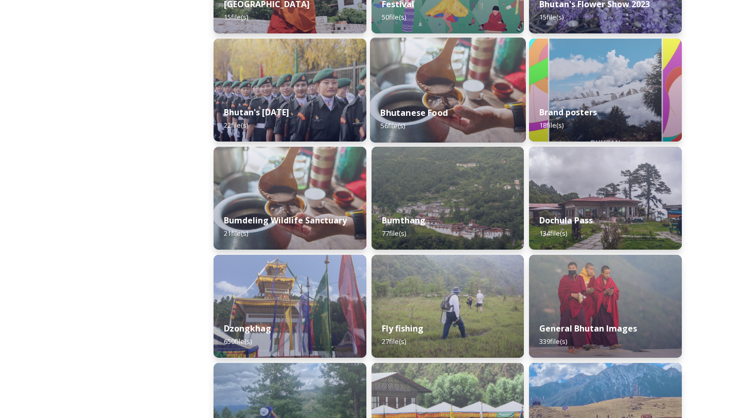
click at [476, 202] on img at bounding box center [447, 198] width 153 height 103
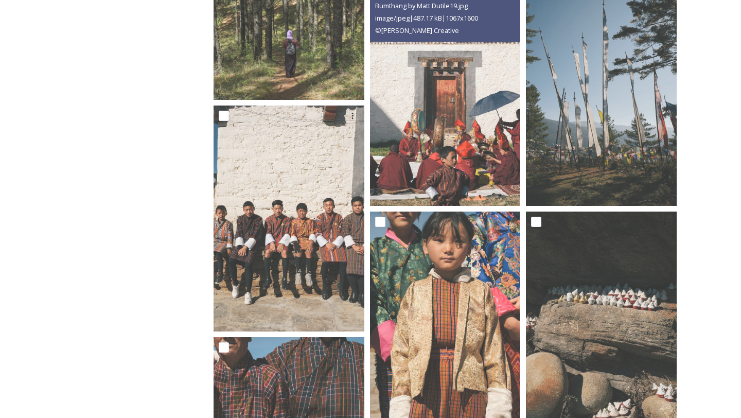
scroll to position [203, 0]
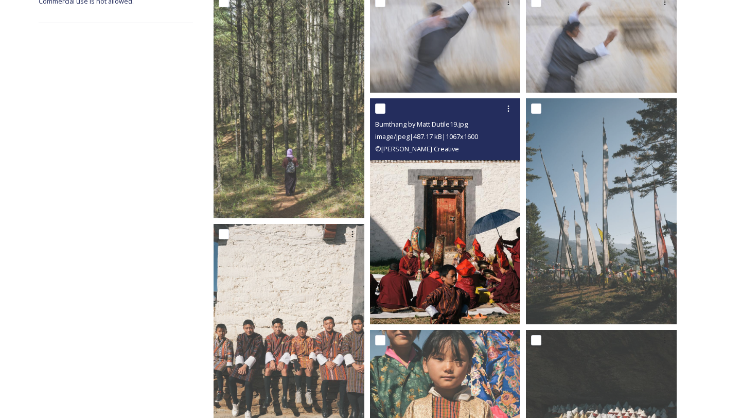
click at [434, 229] on img at bounding box center [445, 211] width 151 height 226
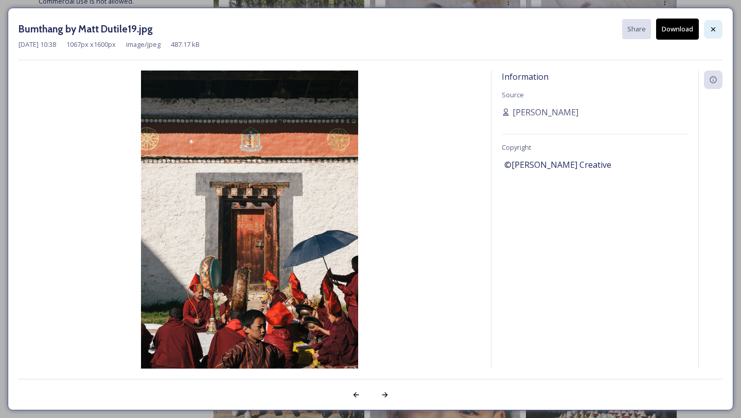
click at [722, 31] on div at bounding box center [713, 29] width 19 height 19
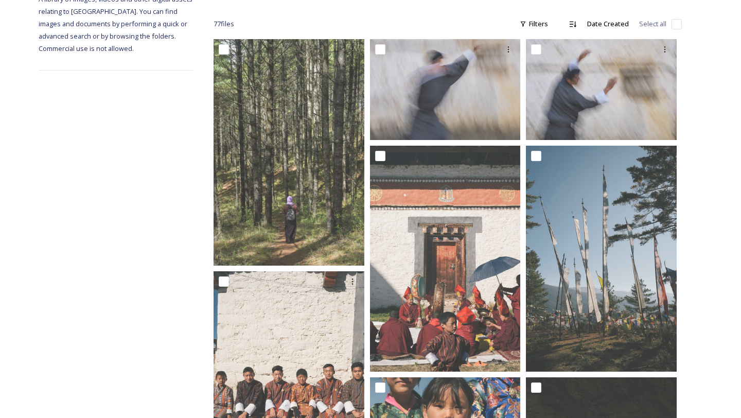
scroll to position [0, 0]
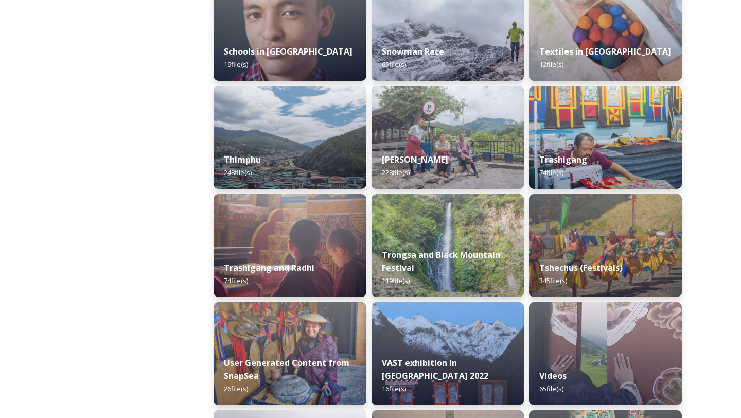
scroll to position [1140, 0]
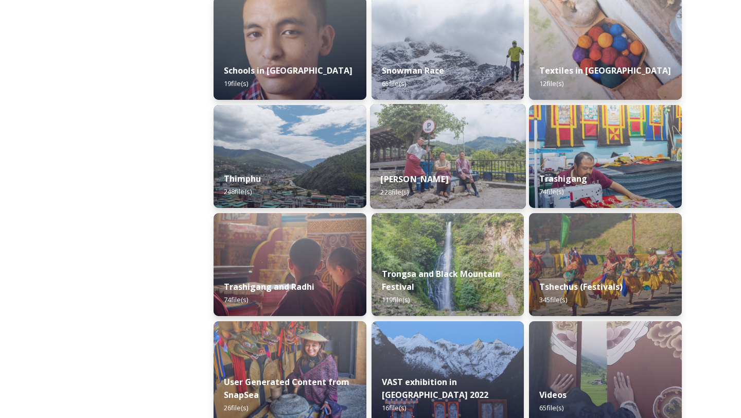
click at [428, 204] on div "[PERSON_NAME] 228 file(s)" at bounding box center [448, 185] width 156 height 47
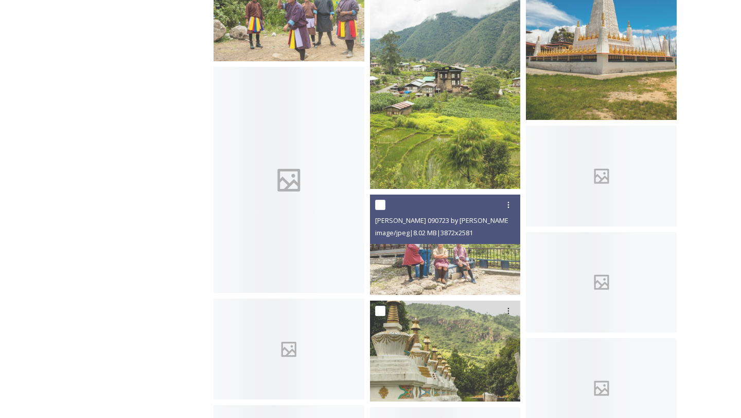
scroll to position [7149, 0]
